Goal: Check status

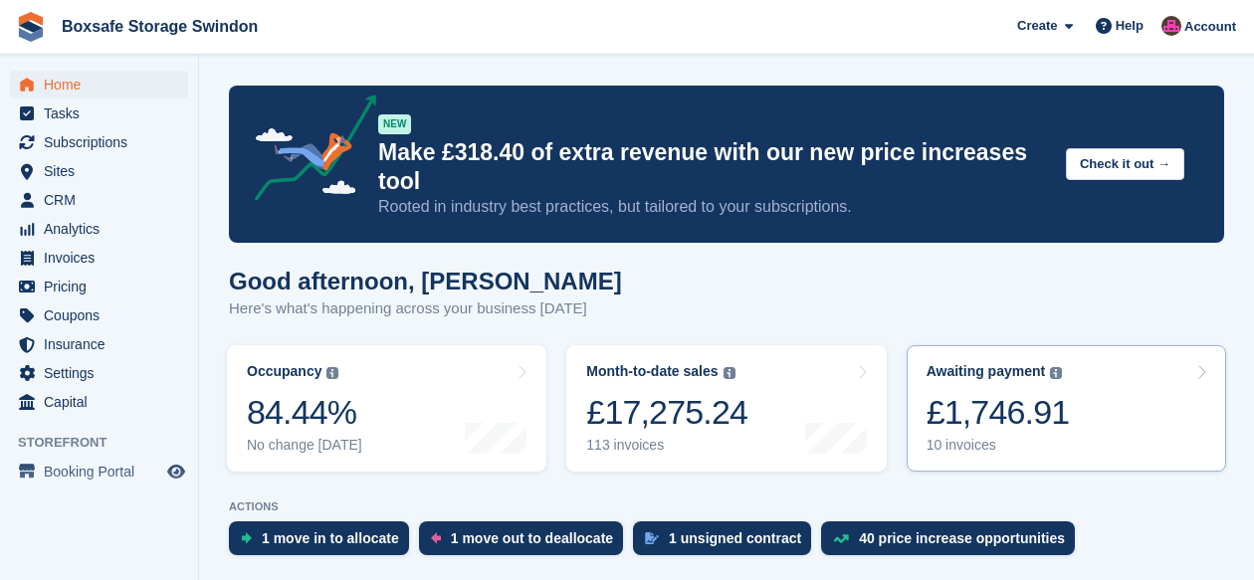
click at [987, 395] on div "£1,746.91" at bounding box center [998, 412] width 143 height 41
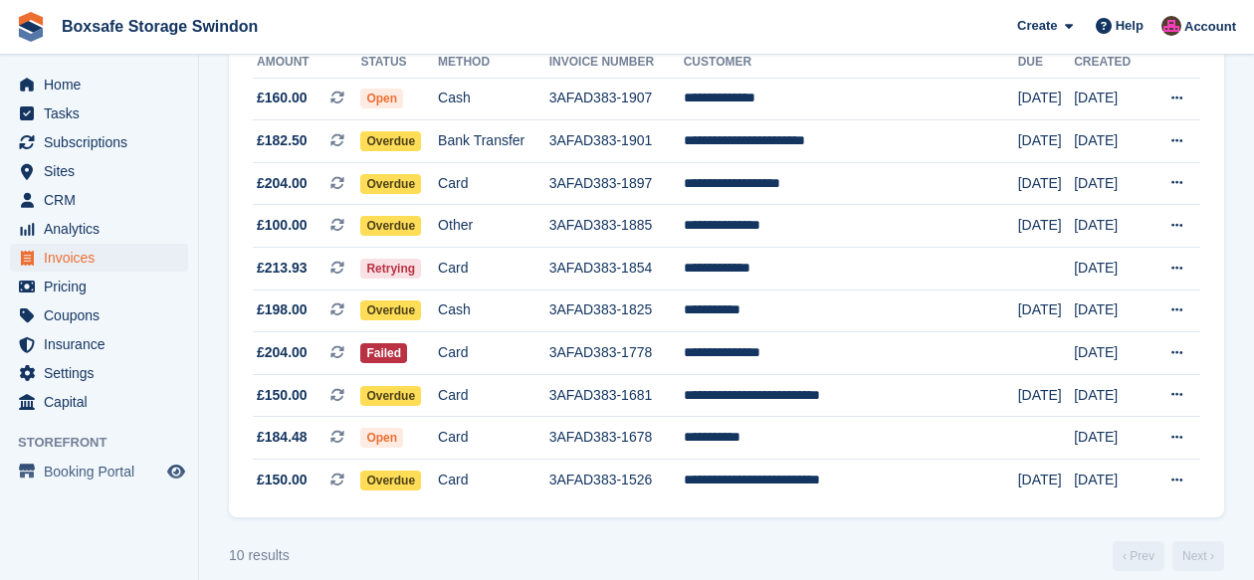
scroll to position [258, 0]
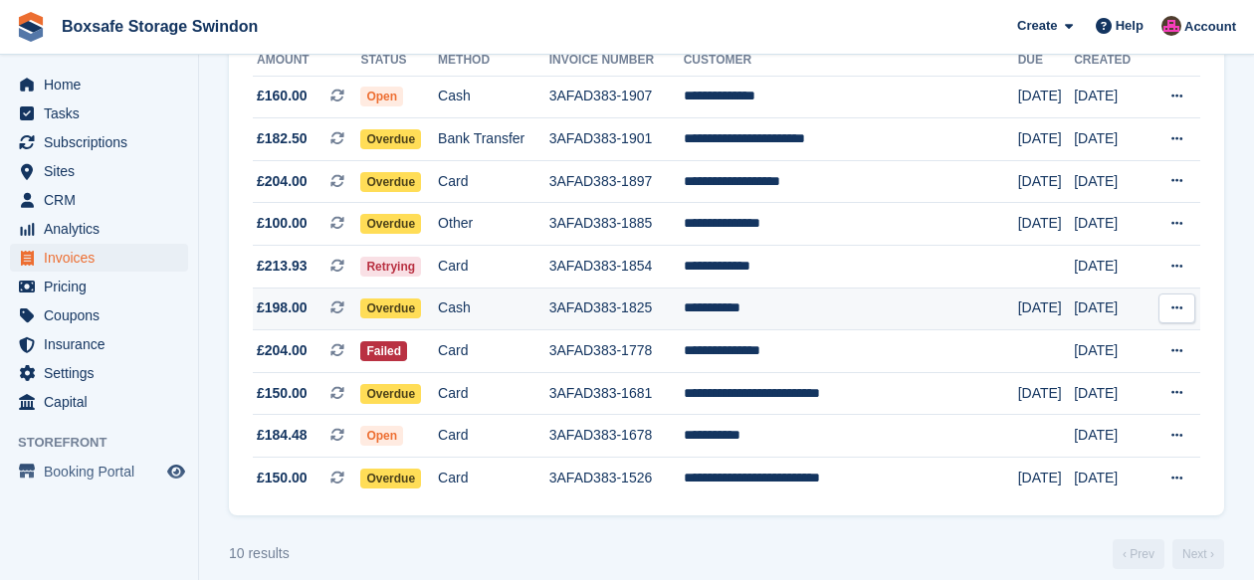
click at [410, 312] on span "Overdue" at bounding box center [390, 309] width 61 height 20
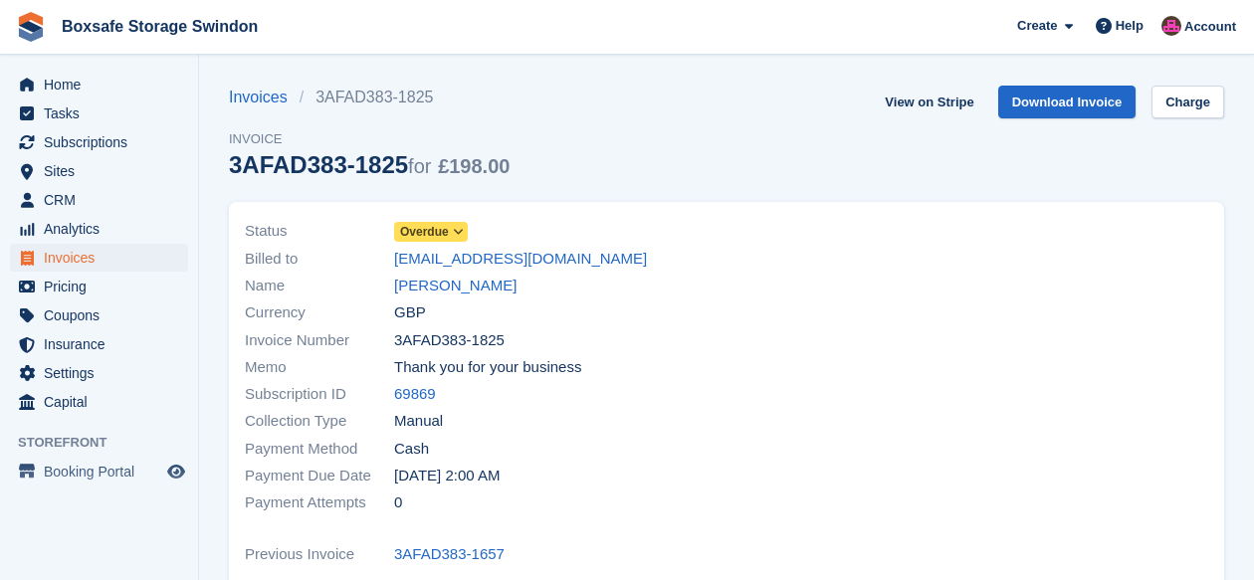
click at [459, 229] on icon at bounding box center [458, 232] width 11 height 12
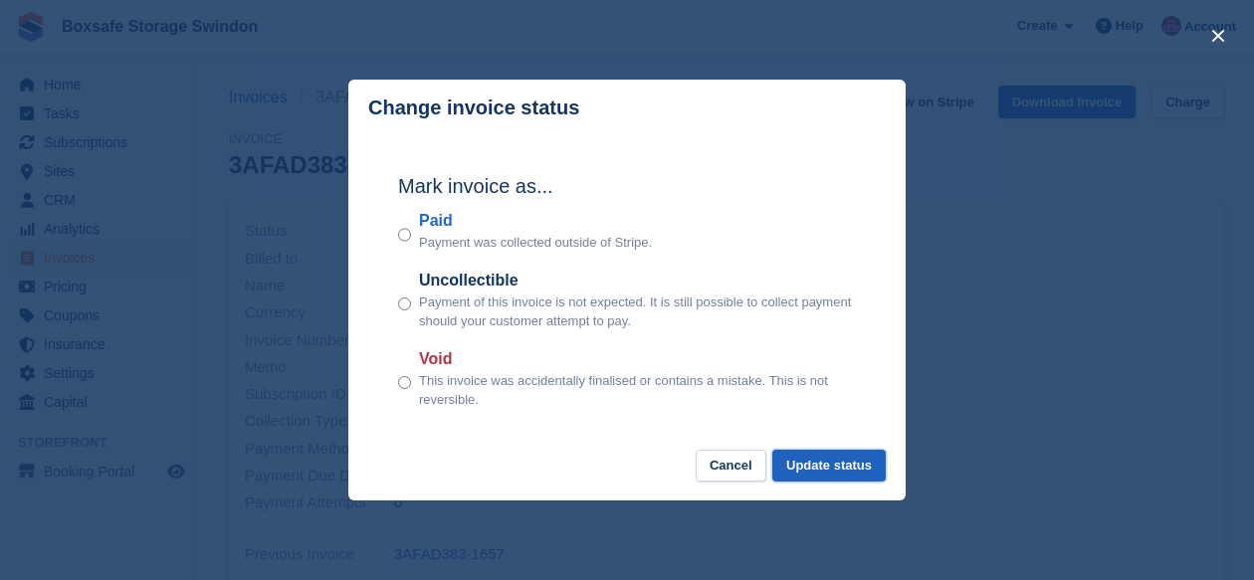
click at [816, 463] on button "Update status" at bounding box center [828, 466] width 113 height 33
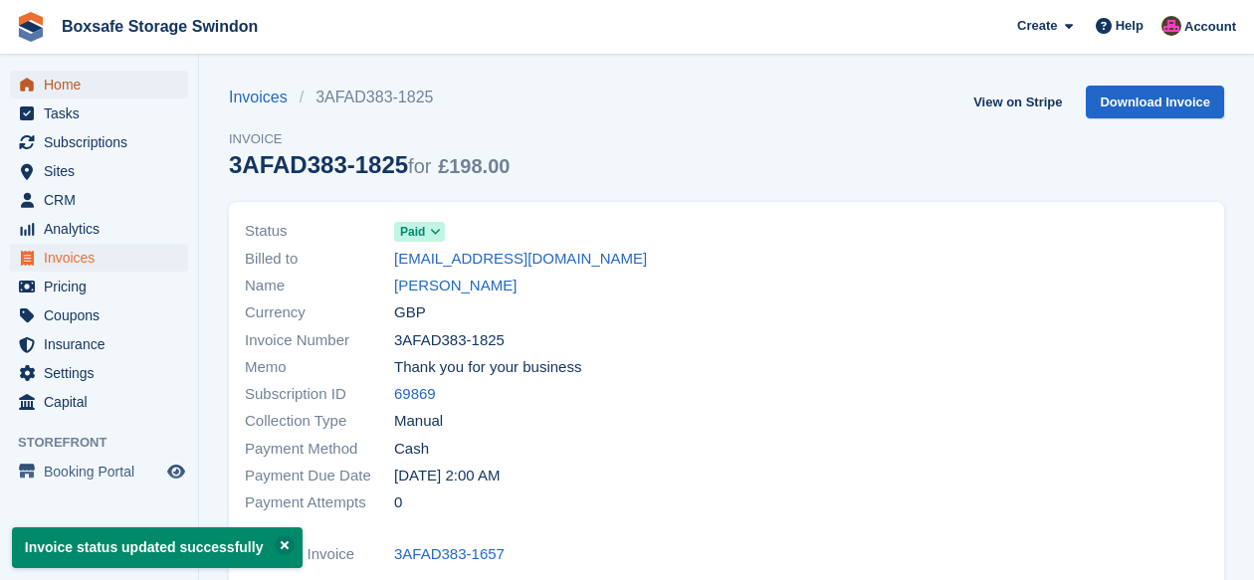
click at [46, 80] on span "Home" at bounding box center [103, 85] width 119 height 28
